Goal: Transaction & Acquisition: Book appointment/travel/reservation

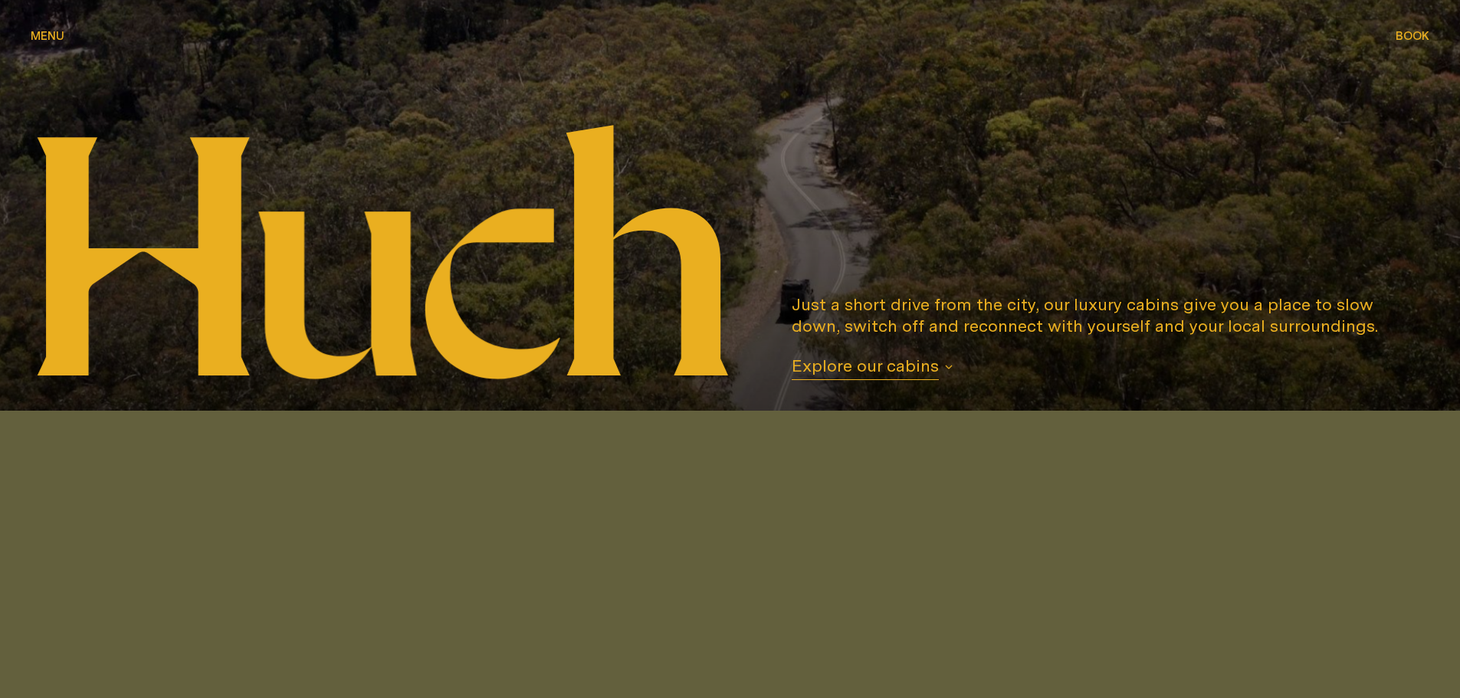
scroll to position [383, 0]
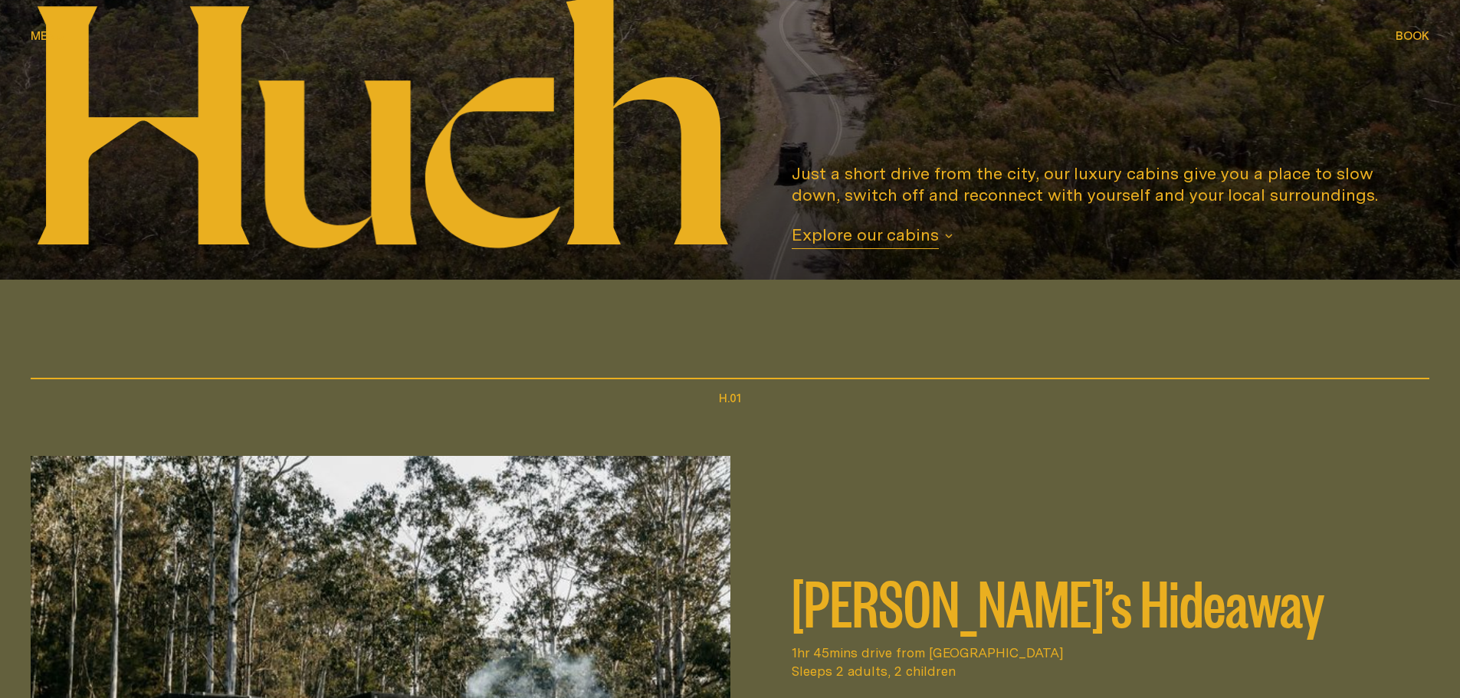
click at [1421, 34] on span "Book" at bounding box center [1412, 35] width 34 height 11
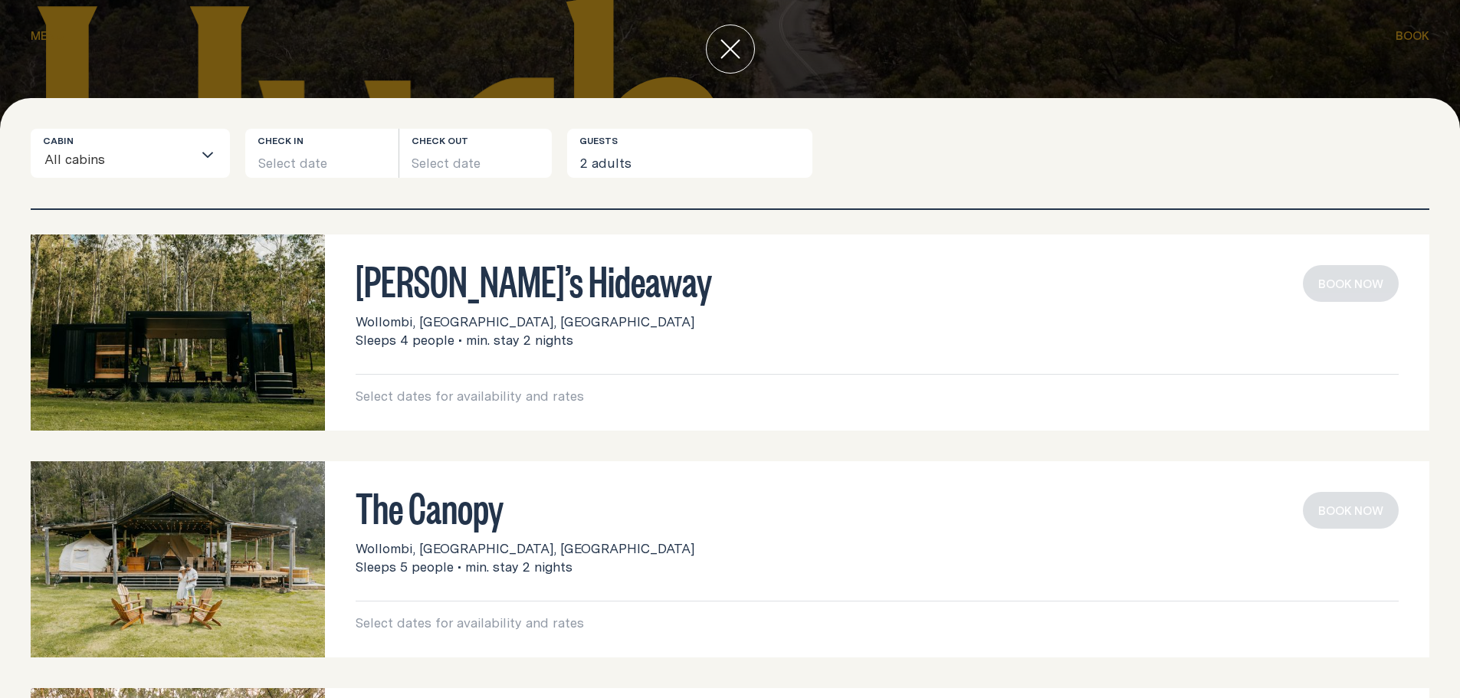
scroll to position [0, 0]
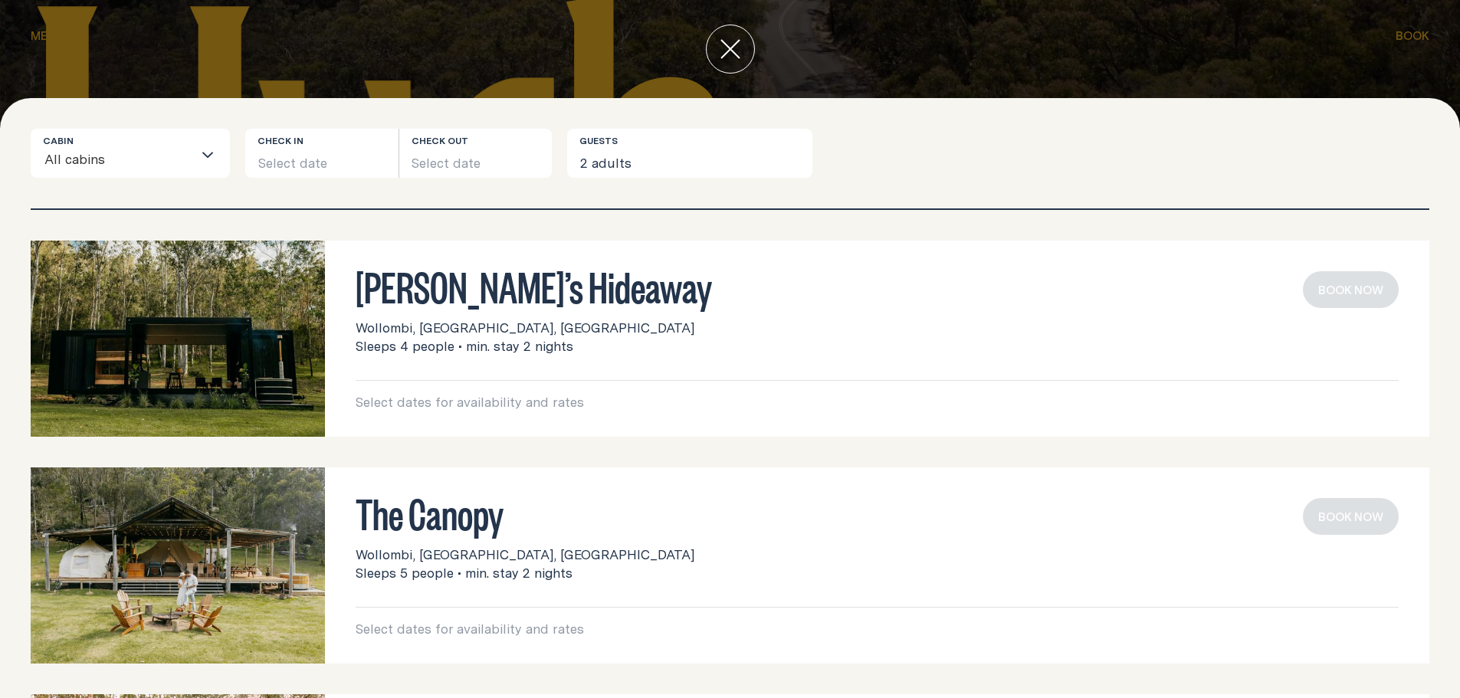
click at [502, 299] on h3 "[PERSON_NAME]’s Hideaway" at bounding box center [876, 285] width 1043 height 29
click at [483, 391] on div "Select dates for availability and rates Book now" at bounding box center [876, 395] width 1043 height 31
click at [116, 171] on input "Search for option" at bounding box center [149, 161] width 87 height 32
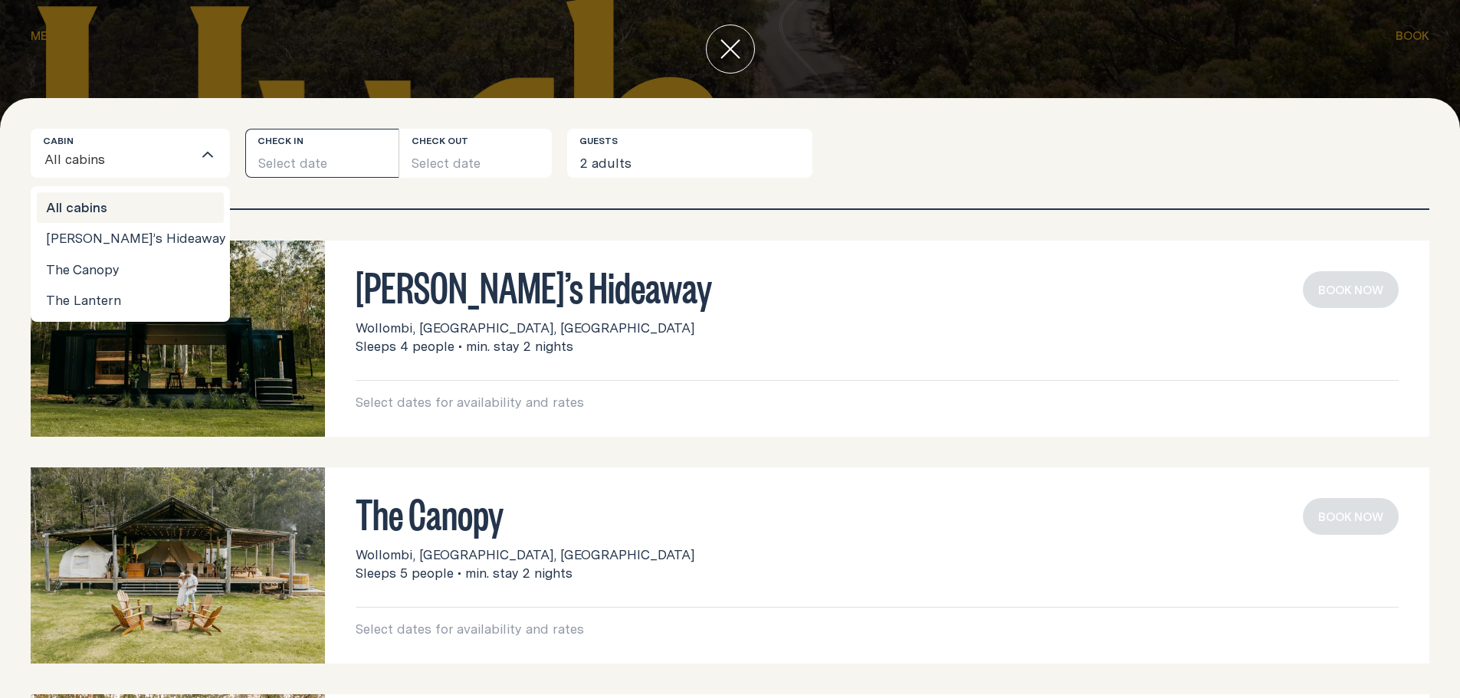
click at [305, 172] on button "Select date" at bounding box center [321, 153] width 153 height 49
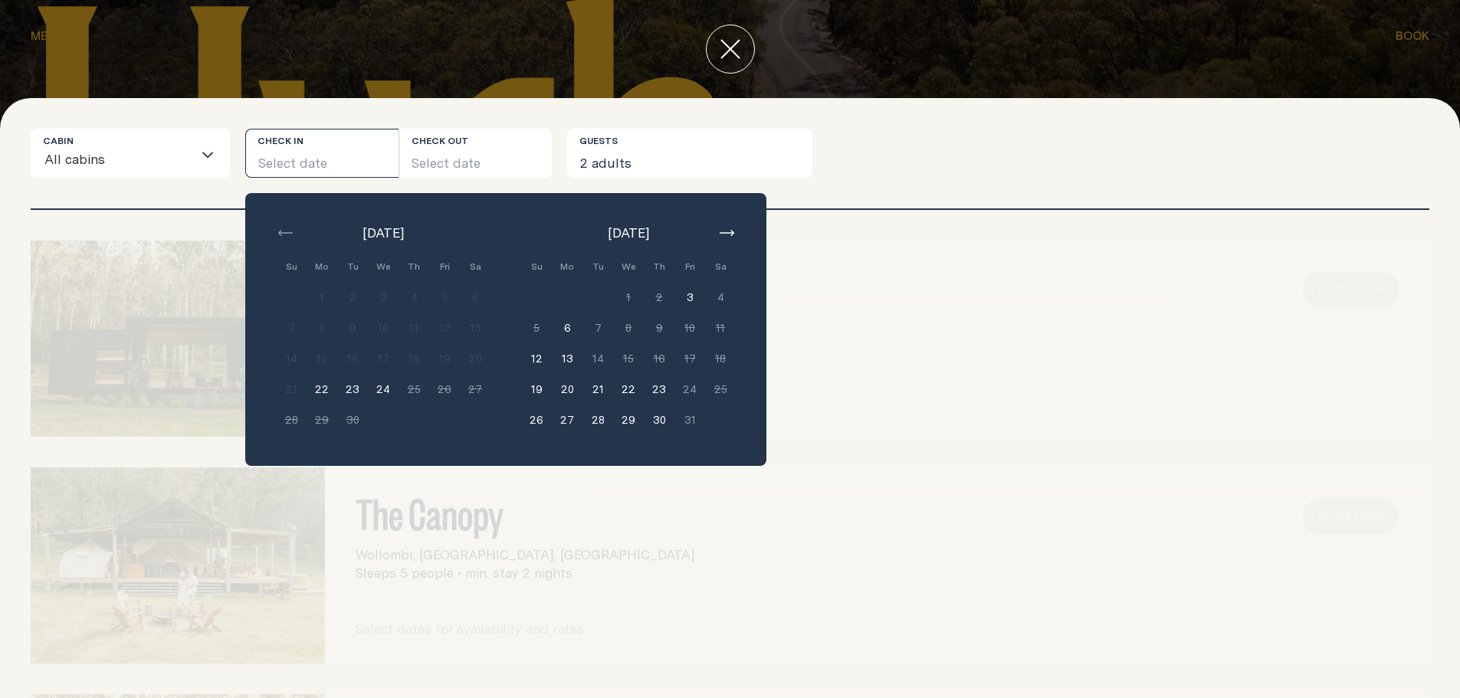
click at [690, 296] on button "3" at bounding box center [689, 297] width 31 height 31
click at [746, 272] on div "[DATE] Su Mo Tu We Th Fri Sa Min. 2 nights 1 Min. 2 nights 2 Min. 2 nights 3 Mi…" at bounding box center [505, 329] width 521 height 273
click at [480, 157] on button "Select date" at bounding box center [475, 153] width 153 height 49
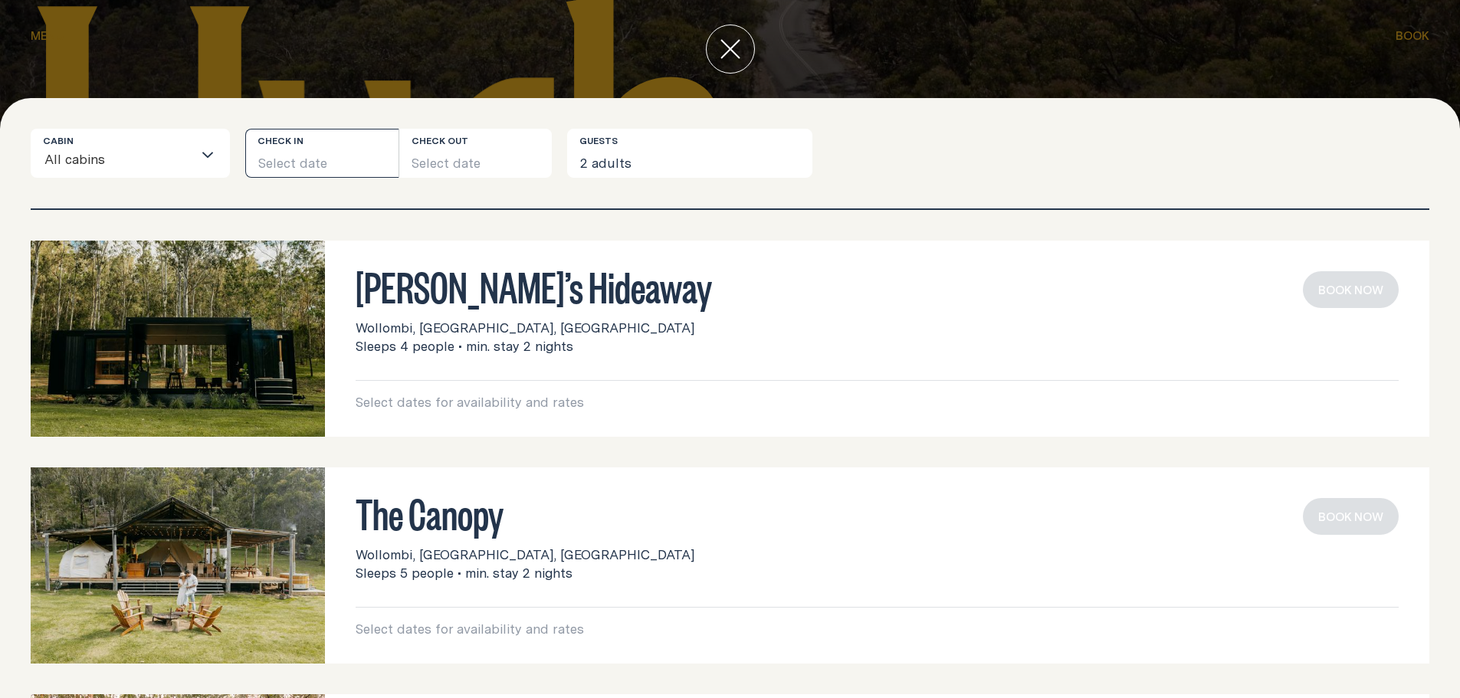
click at [293, 162] on button "Select date" at bounding box center [321, 153] width 153 height 49
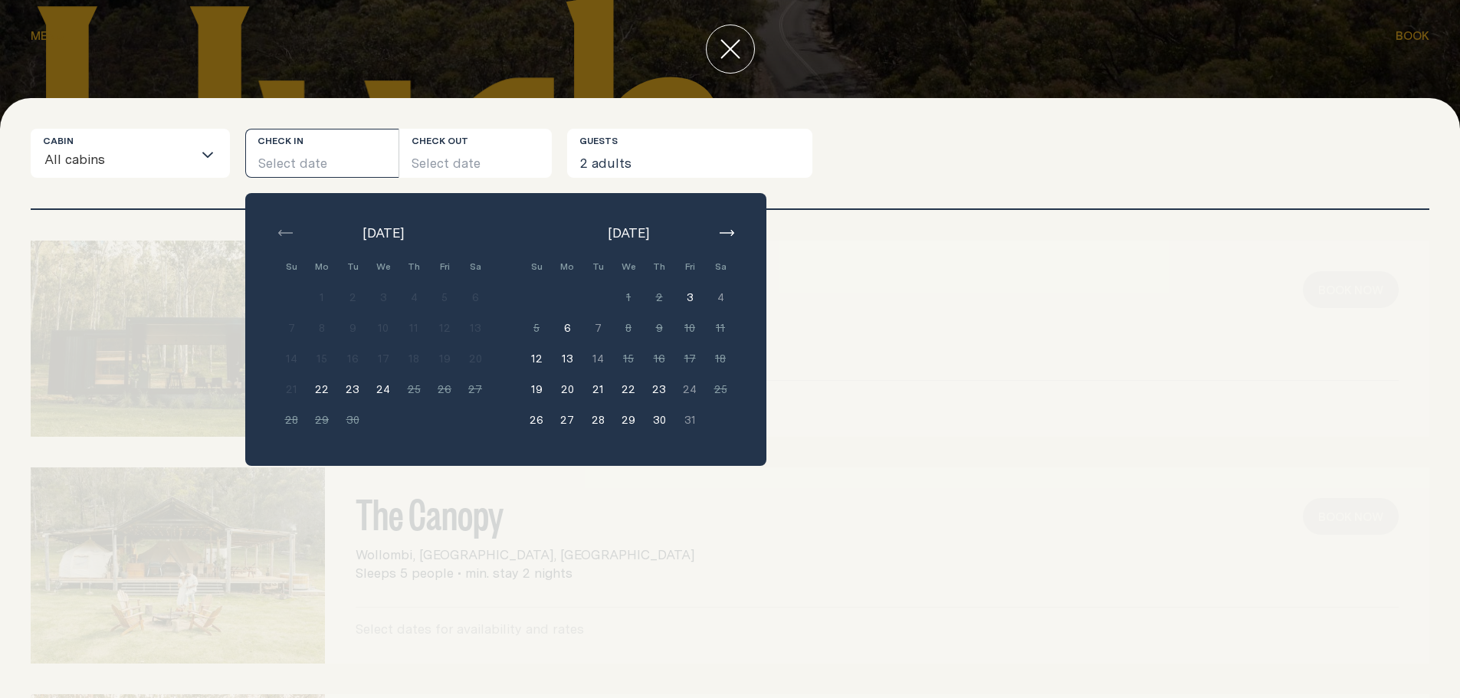
click at [687, 296] on button "3" at bounding box center [689, 297] width 31 height 31
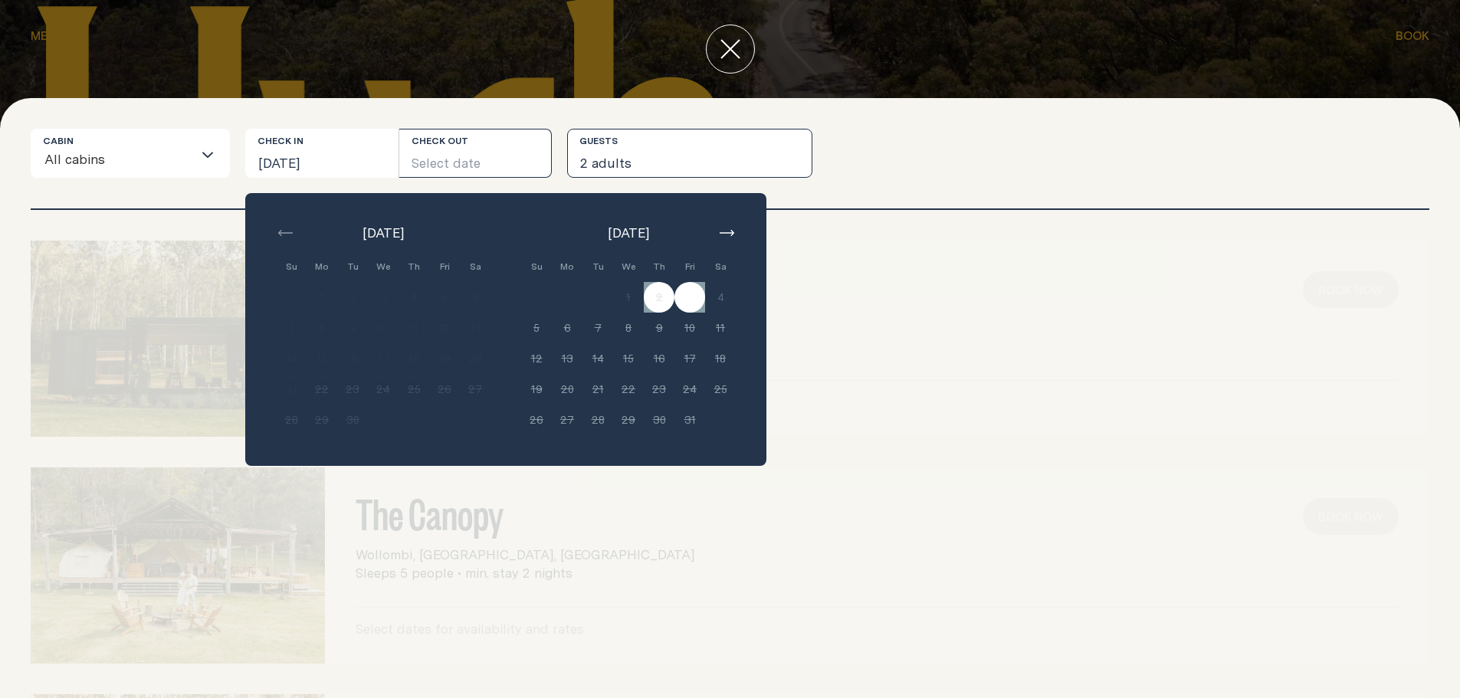
click at [622, 158] on button "2 adults" at bounding box center [689, 153] width 245 height 49
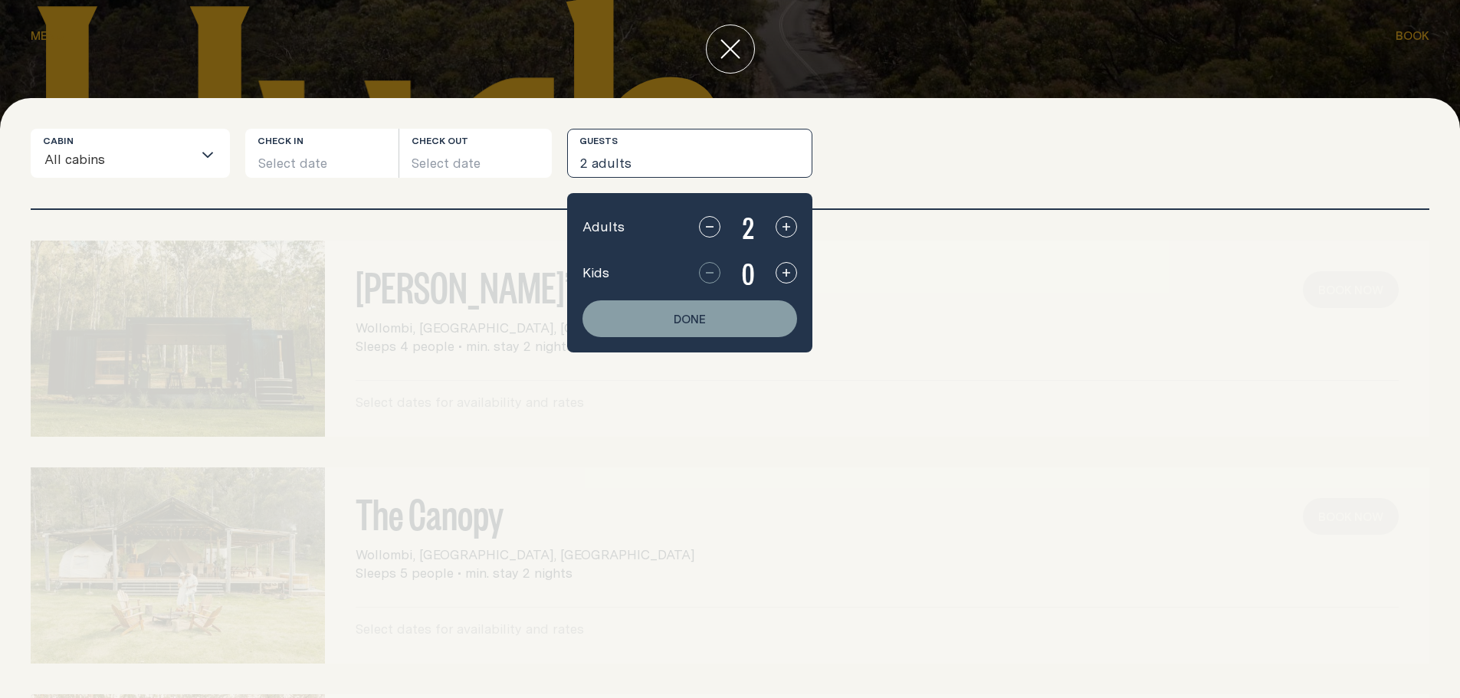
click at [789, 227] on icon "button" at bounding box center [786, 227] width 8 height 8
click at [787, 273] on icon "button" at bounding box center [786, 273] width 8 height 8
click at [709, 222] on icon "button" at bounding box center [709, 227] width 12 height 12
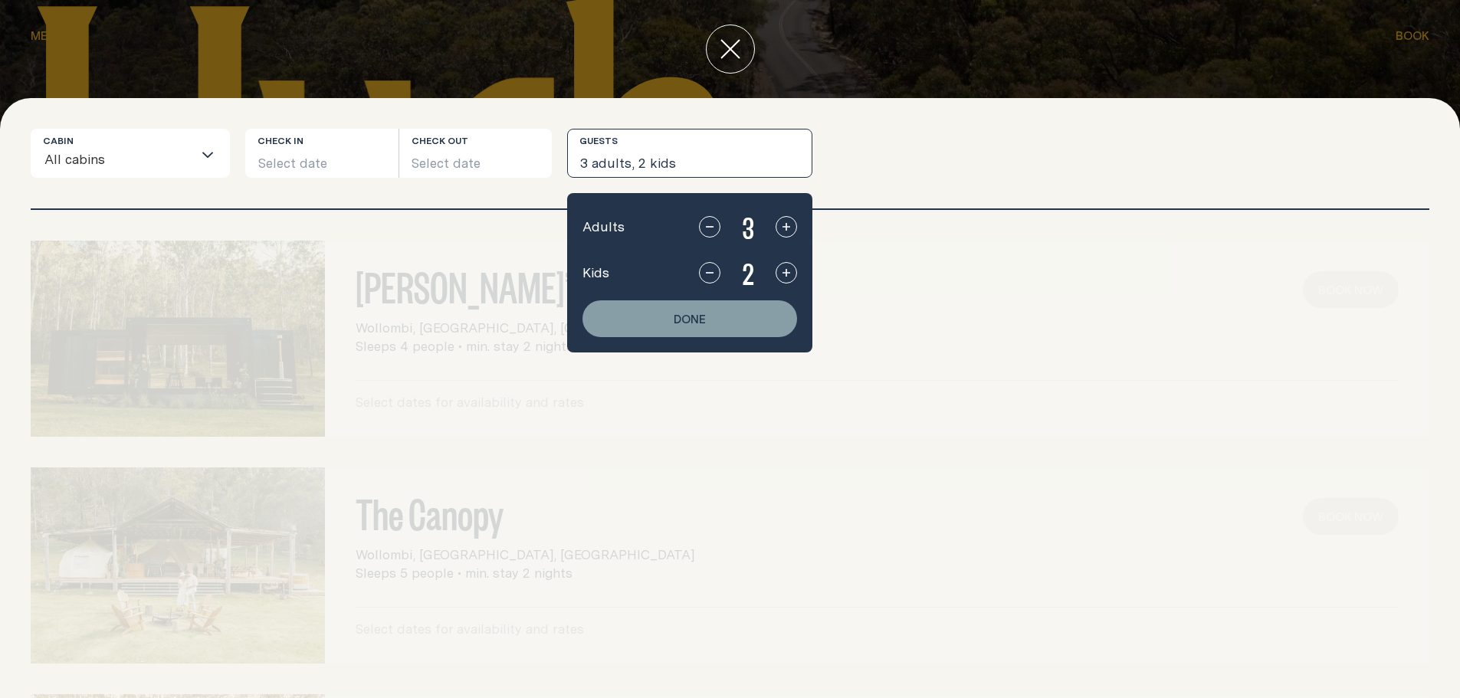
click at [709, 222] on icon "button" at bounding box center [709, 227] width 12 height 12
click at [715, 323] on button "Done" at bounding box center [689, 318] width 215 height 37
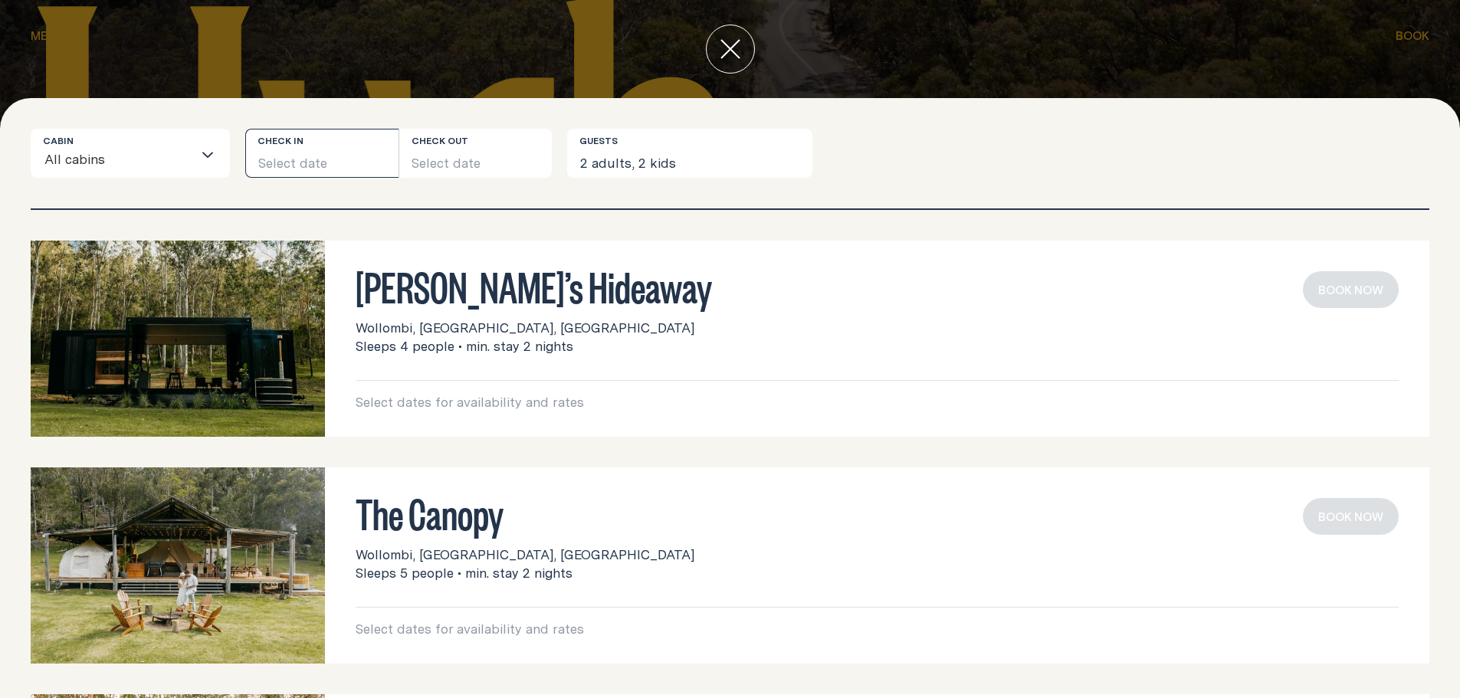
click at [309, 149] on button "Select date" at bounding box center [321, 153] width 153 height 49
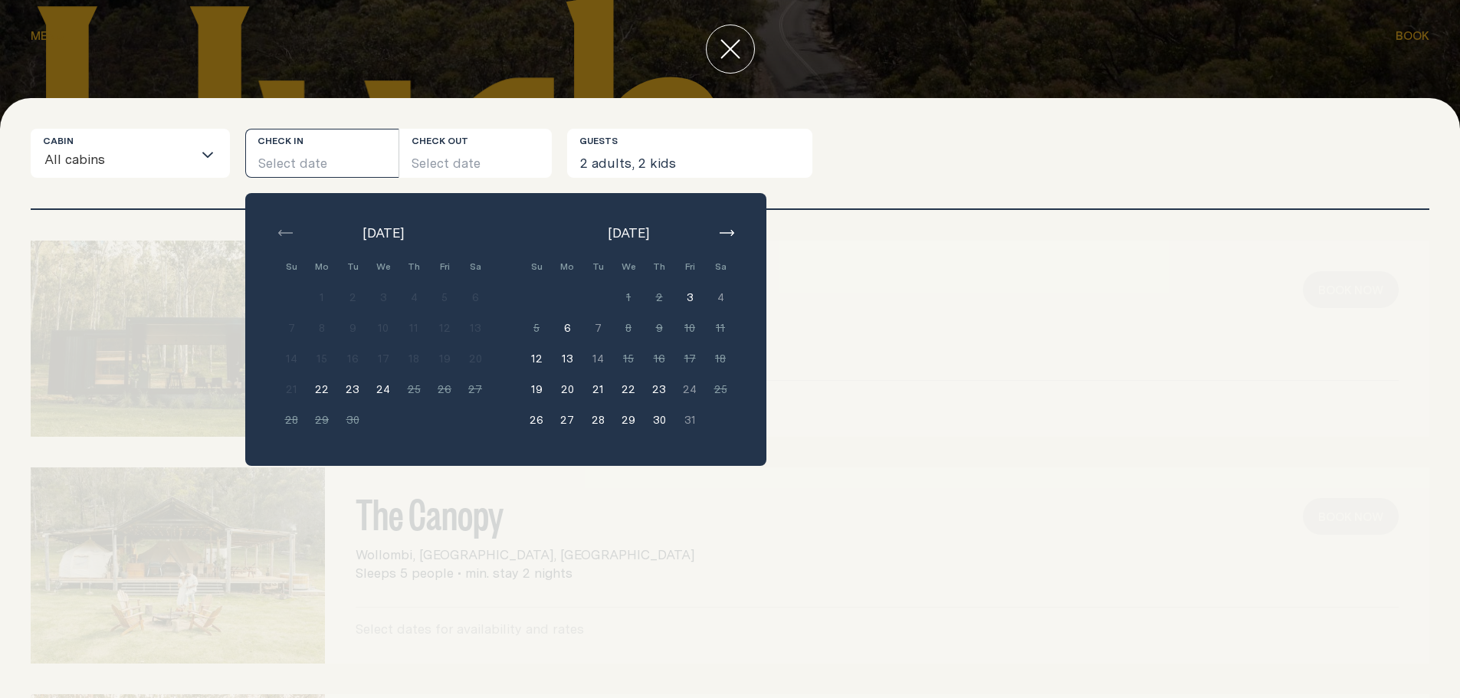
click at [571, 322] on button "6" at bounding box center [567, 328] width 31 height 31
click at [720, 231] on icon "button" at bounding box center [726, 233] width 15 height 6
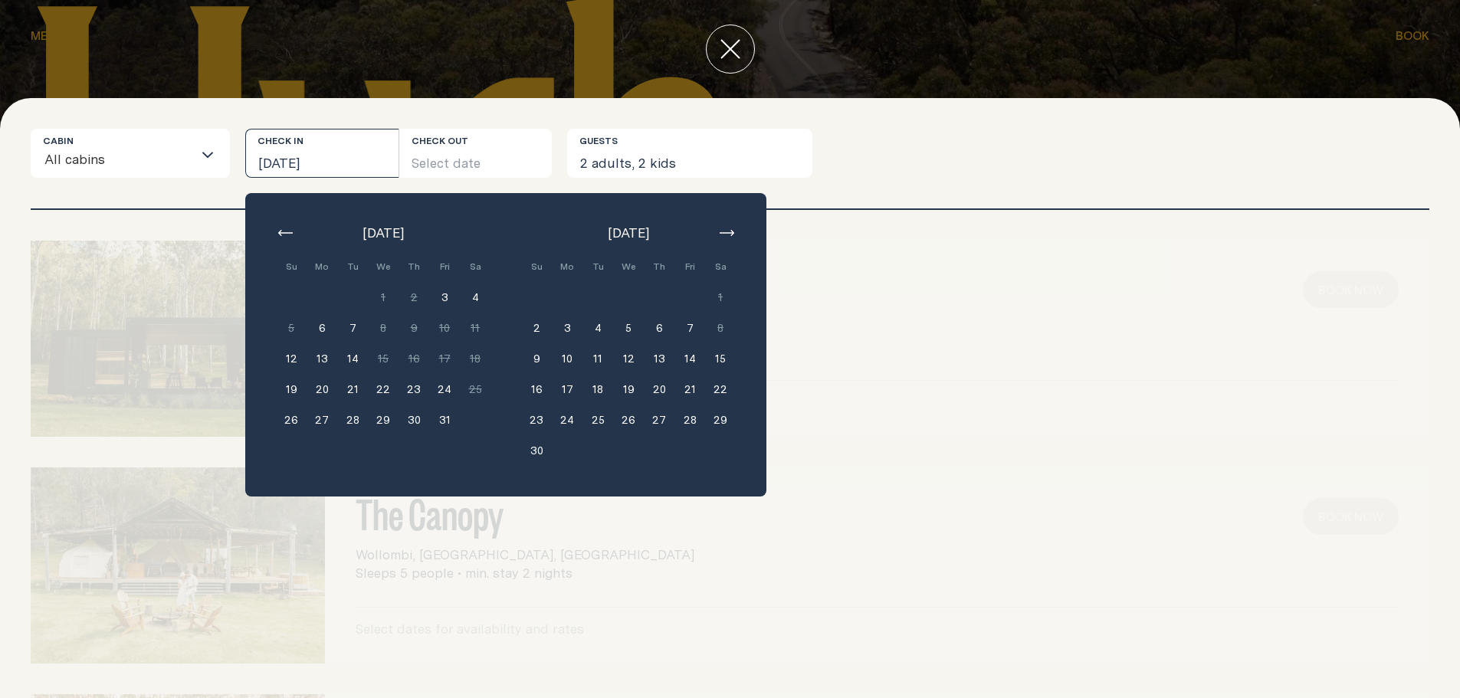
click at [535, 326] on button "2" at bounding box center [536, 328] width 31 height 31
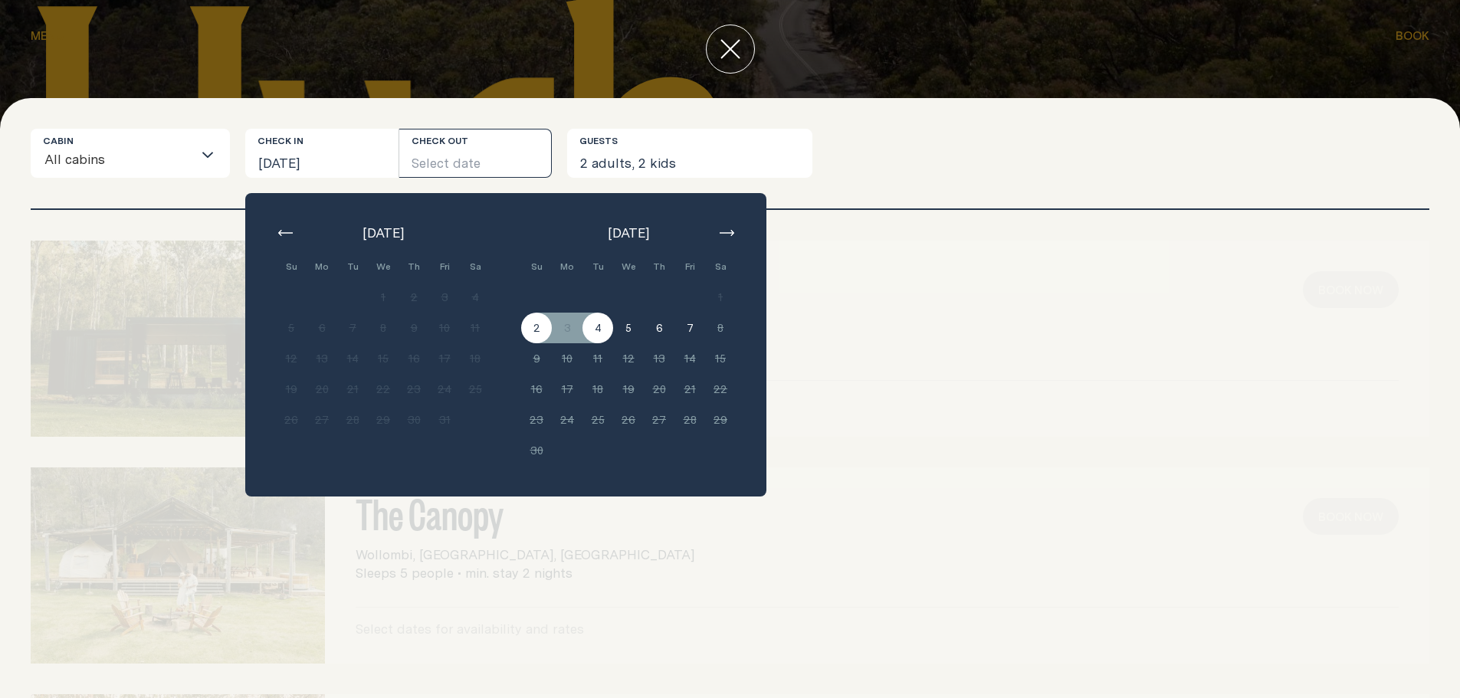
click at [601, 331] on button "4" at bounding box center [597, 328] width 31 height 31
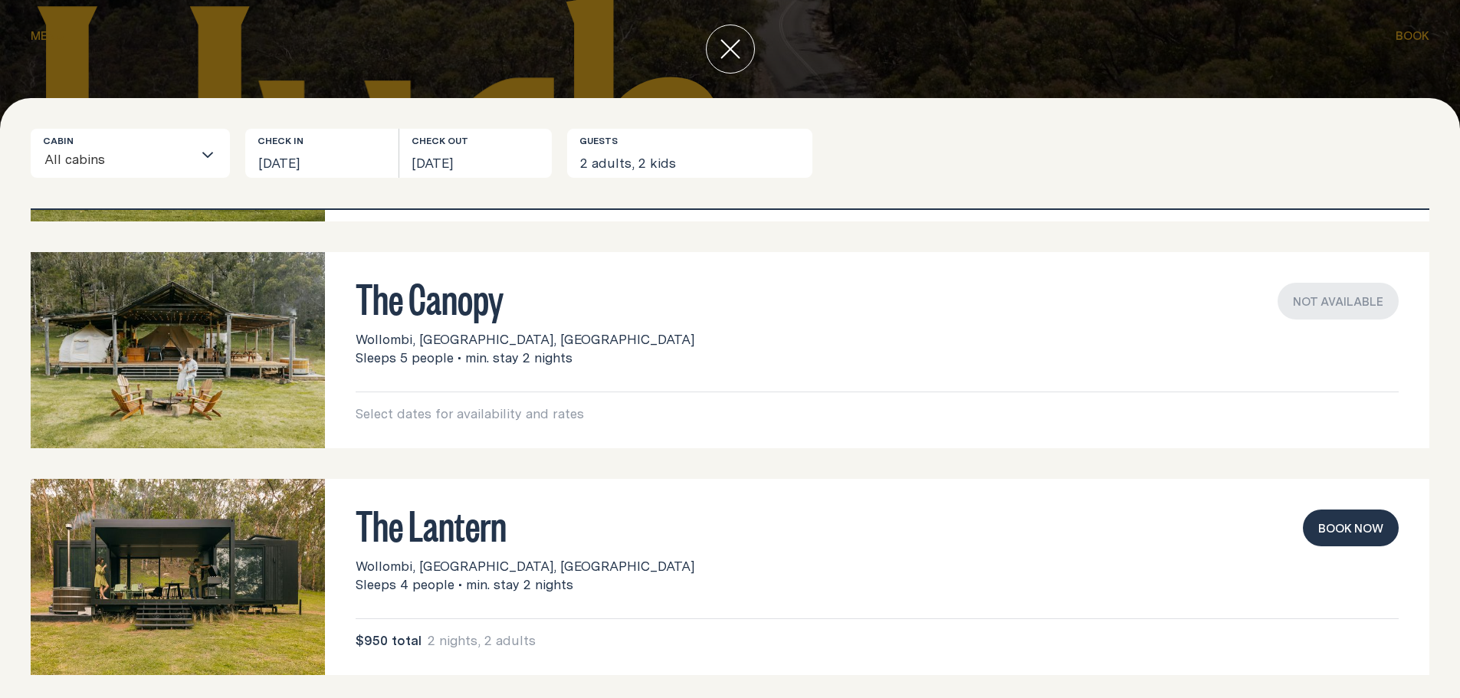
scroll to position [223, 0]
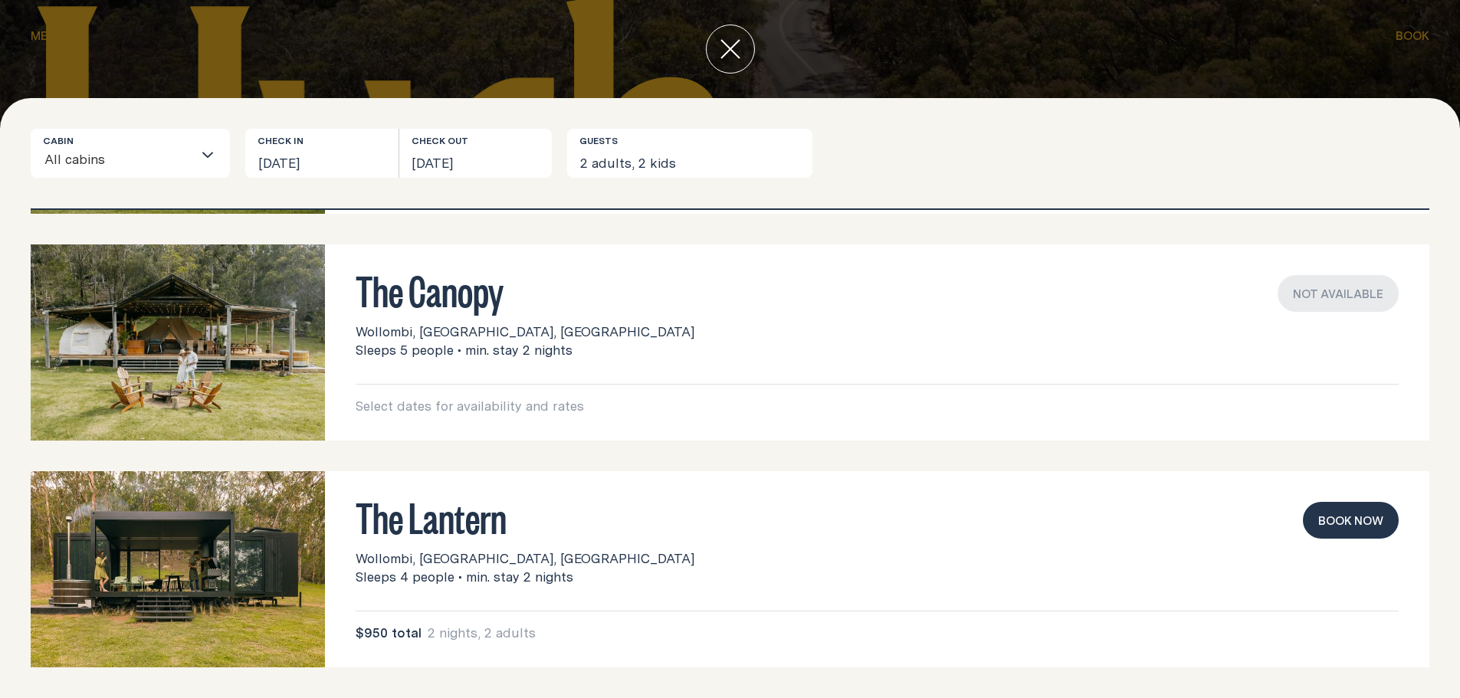
click at [1342, 513] on button "Book now" at bounding box center [1350, 520] width 96 height 37
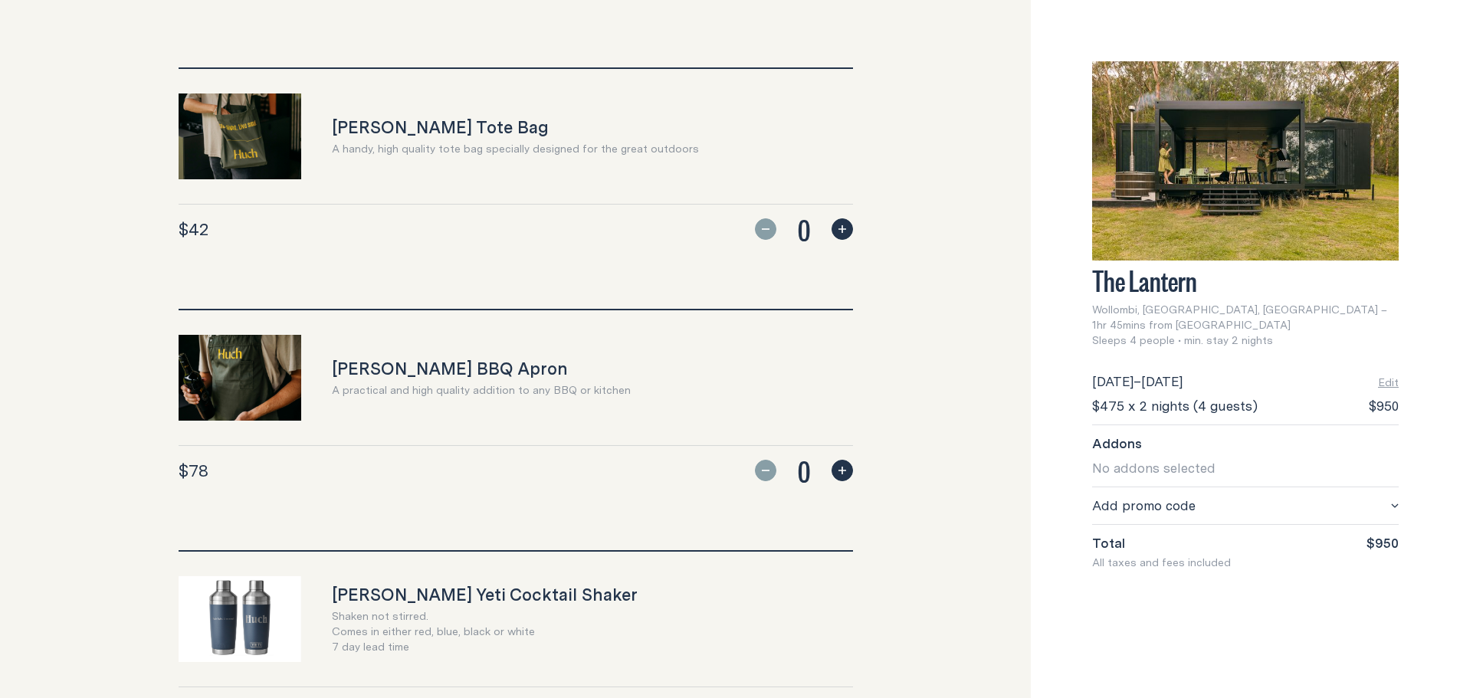
scroll to position [214, 0]
